Goal: Transaction & Acquisition: Purchase product/service

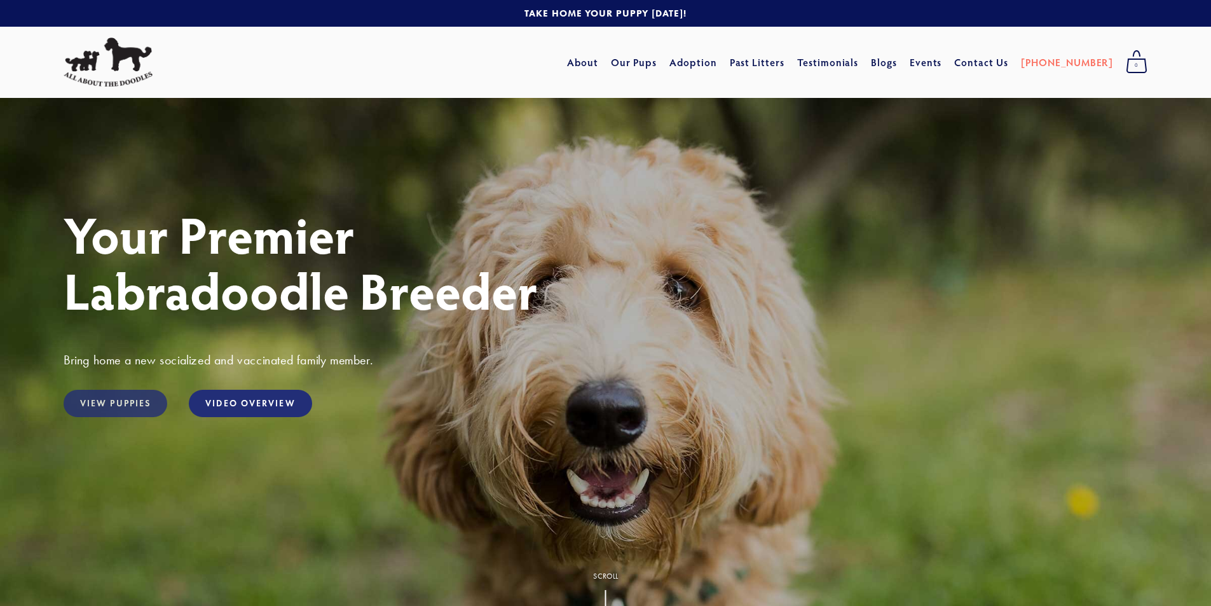
click at [104, 397] on link "View Puppies" at bounding box center [116, 403] width 104 height 27
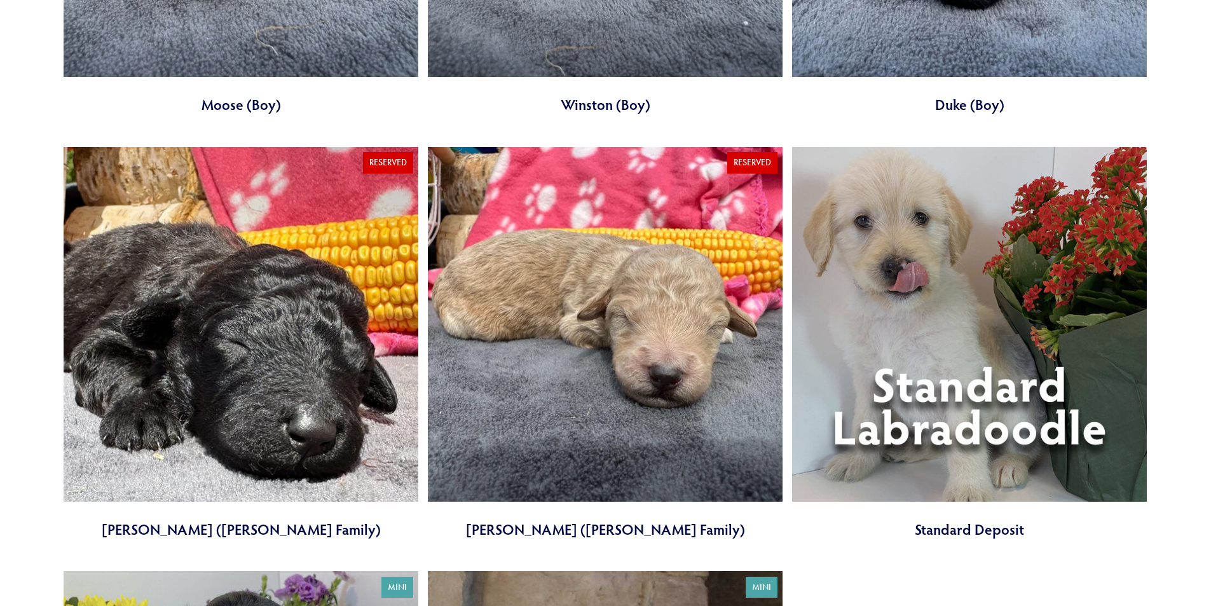
scroll to position [5022, 0]
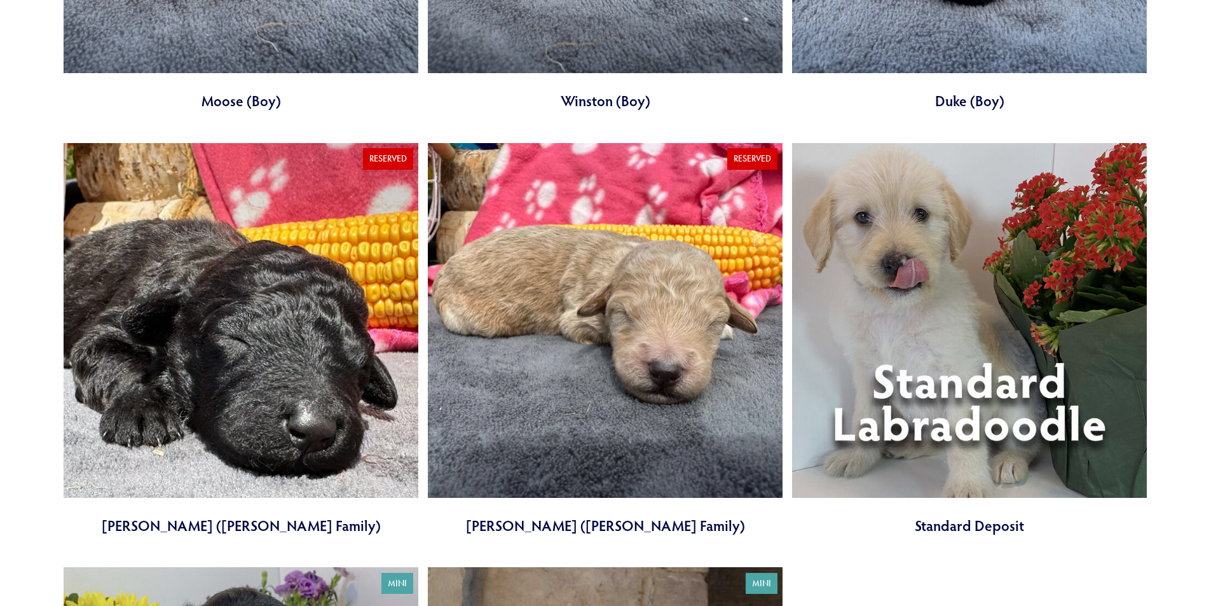
click at [280, 301] on link at bounding box center [241, 339] width 355 height 393
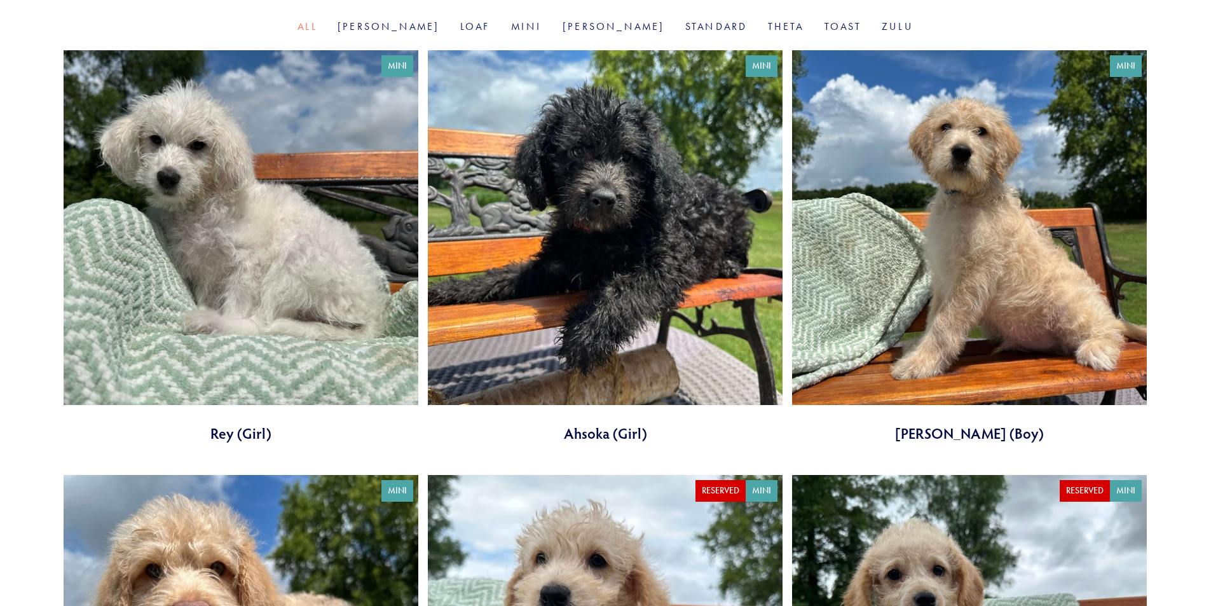
scroll to position [254, 0]
